Goal: Information Seeking & Learning: Learn about a topic

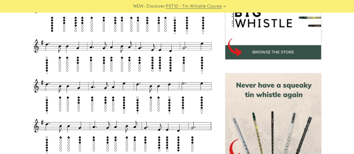
scroll to position [199, 0]
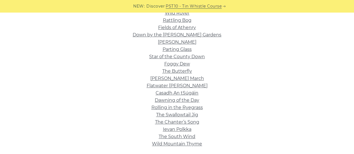
scroll to position [185, 0]
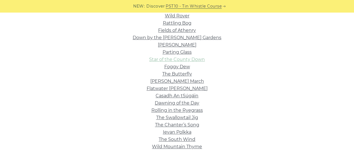
drag, startPoint x: 0, startPoint y: 0, endPoint x: 152, endPoint y: 57, distance: 162.0
click at [152, 57] on link "Star of the County Down" at bounding box center [177, 59] width 56 height 5
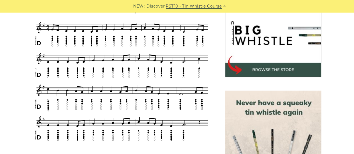
scroll to position [179, 0]
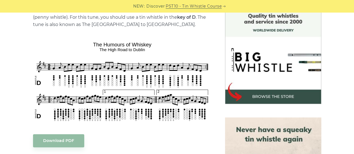
scroll to position [154, 0]
